Goal: Task Accomplishment & Management: Use online tool/utility

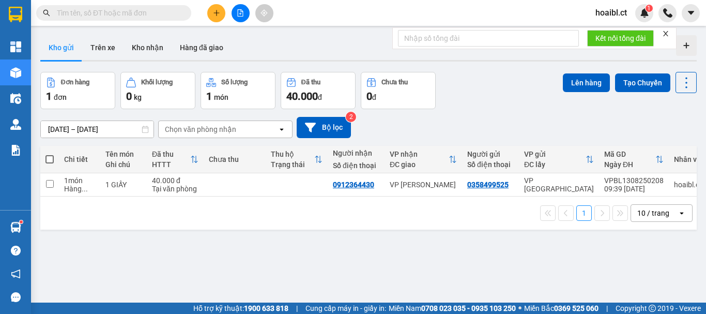
scroll to position [48, 0]
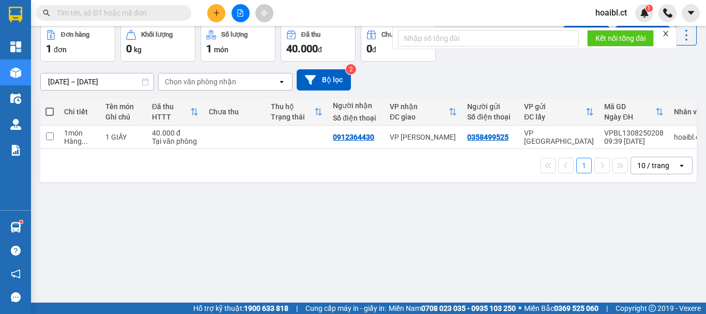
click at [116, 19] on span at bounding box center [113, 13] width 155 height 16
click at [107, 14] on input "text" at bounding box center [118, 12] width 122 height 11
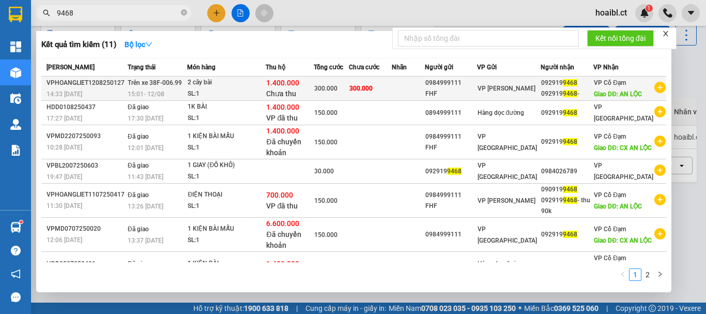
type input "9468"
click at [392, 91] on td "300.000" at bounding box center [370, 89] width 43 height 24
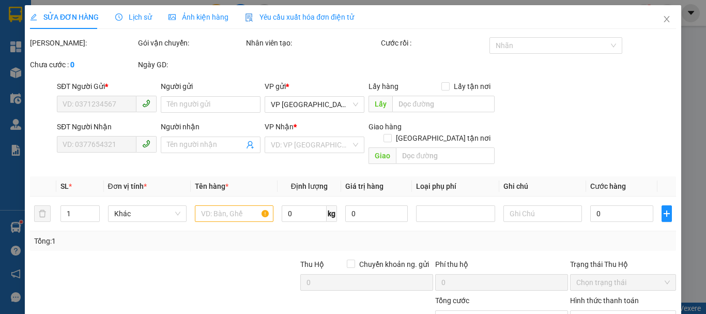
type input "0984999111"
type input "FHF"
type input "0929199468"
type input "0929199468 -"
type input "AN LỘC"
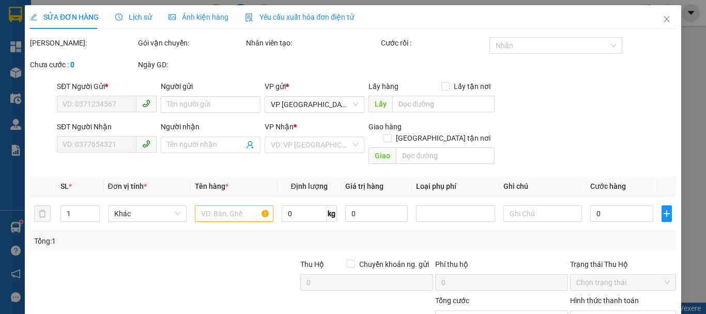
type input "300.000"
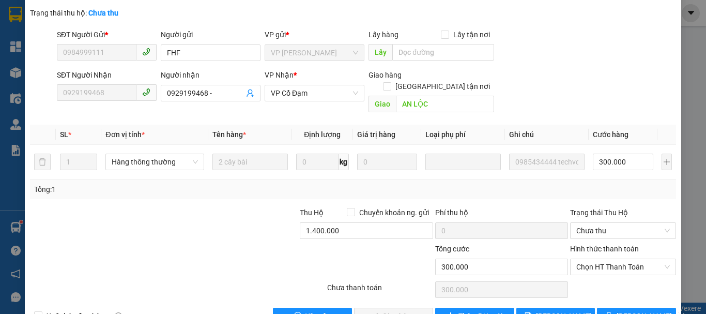
scroll to position [118, 0]
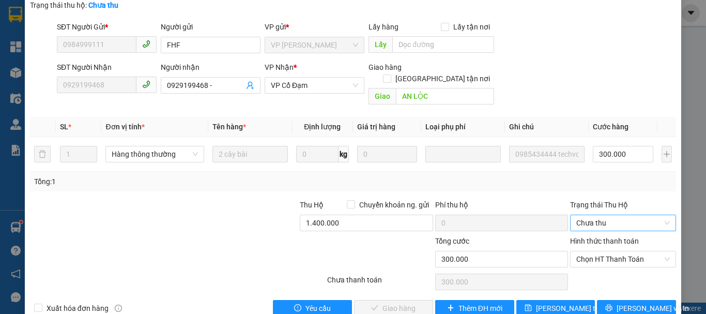
click at [602, 215] on span "Chưa thu" at bounding box center [624, 223] width 94 height 16
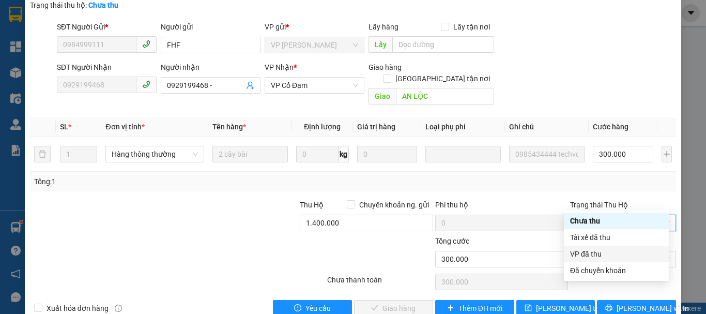
click at [594, 249] on div "VP đã thu" at bounding box center [616, 253] width 93 height 11
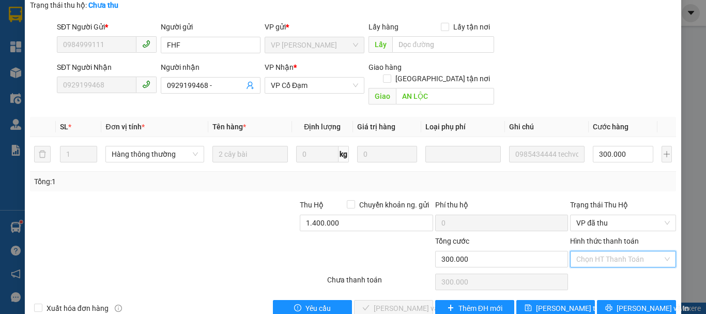
click at [619, 251] on input "Hình thức thanh toán" at bounding box center [620, 259] width 86 height 16
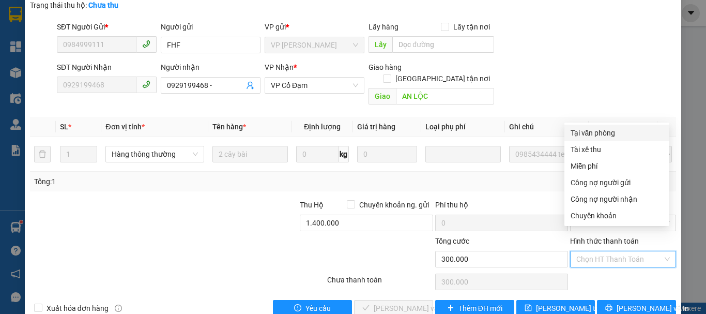
click at [586, 136] on div "Tại văn phòng" at bounding box center [617, 132] width 93 height 11
type input "0"
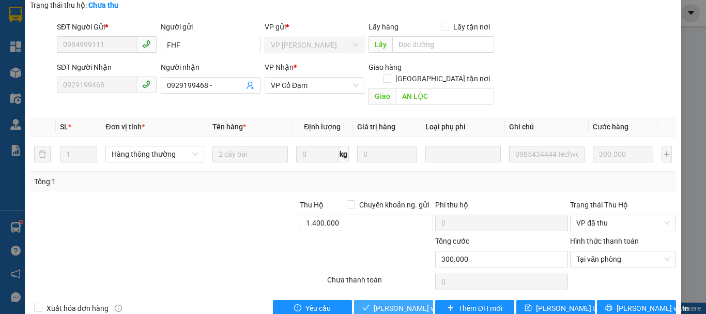
click at [403, 302] on span "[PERSON_NAME] và Giao hàng" at bounding box center [423, 307] width 99 height 11
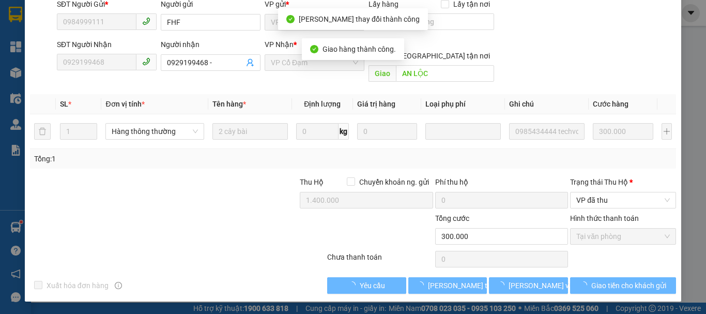
scroll to position [104, 0]
